Goal: Information Seeking & Learning: Learn about a topic

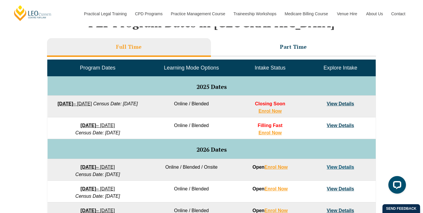
click at [344, 102] on link "View Details" at bounding box center [339, 103] width 27 height 5
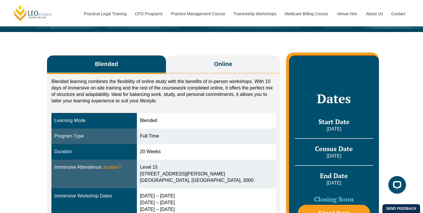
scroll to position [76, 0]
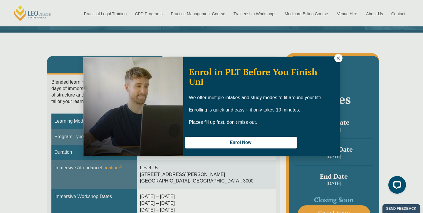
click at [340, 59] on icon at bounding box center [338, 57] width 5 height 5
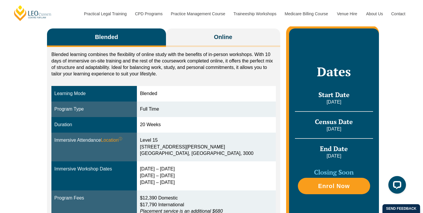
scroll to position [116, 0]
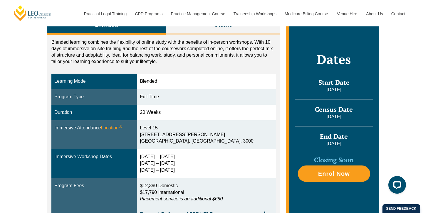
click at [158, 156] on div "29 Sep – 2 Oct 2025 9 – 11 Dec 2025 10 – 12 Feb 2026" at bounding box center [206, 164] width 133 height 20
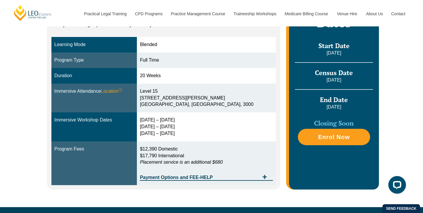
scroll to position [151, 0]
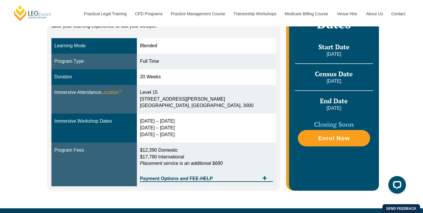
drag, startPoint x: 156, startPoint y: 122, endPoint x: 201, endPoint y: 119, distance: 45.0
click at [202, 120] on div "29 Sep – 2 Oct 2025 9 – 11 Dec 2025 10 – 12 Feb 2026" at bounding box center [206, 128] width 133 height 20
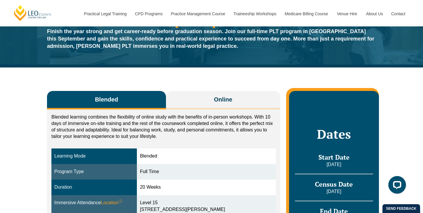
scroll to position [0, 0]
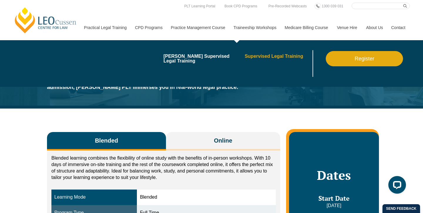
click at [267, 57] on link "Supervised Legal Training" at bounding box center [278, 56] width 67 height 5
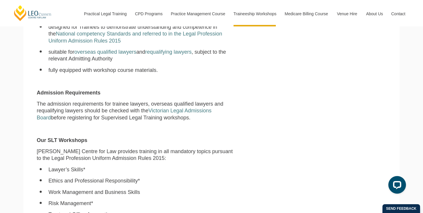
scroll to position [291, 0]
